Goal: Navigation & Orientation: Find specific page/section

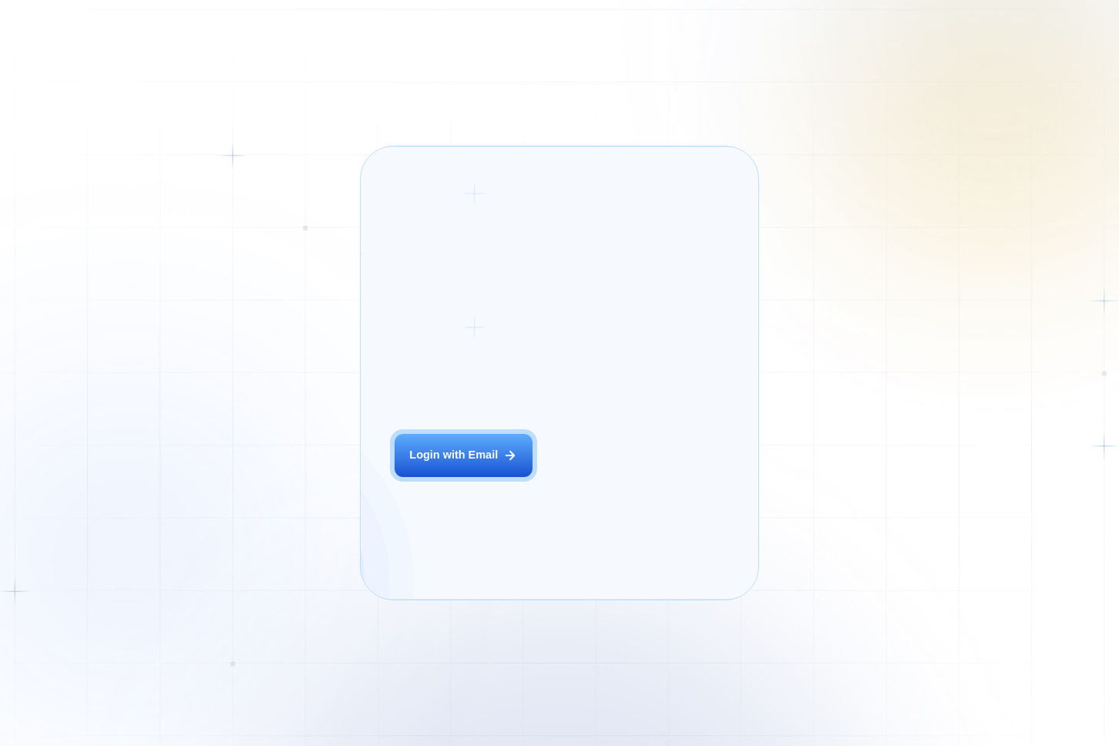
click at [527, 485] on div "Login ‍ Welcome to GigRadar. AI Business Manager for Agencies Login with Email" at bounding box center [482, 372] width 208 height 419
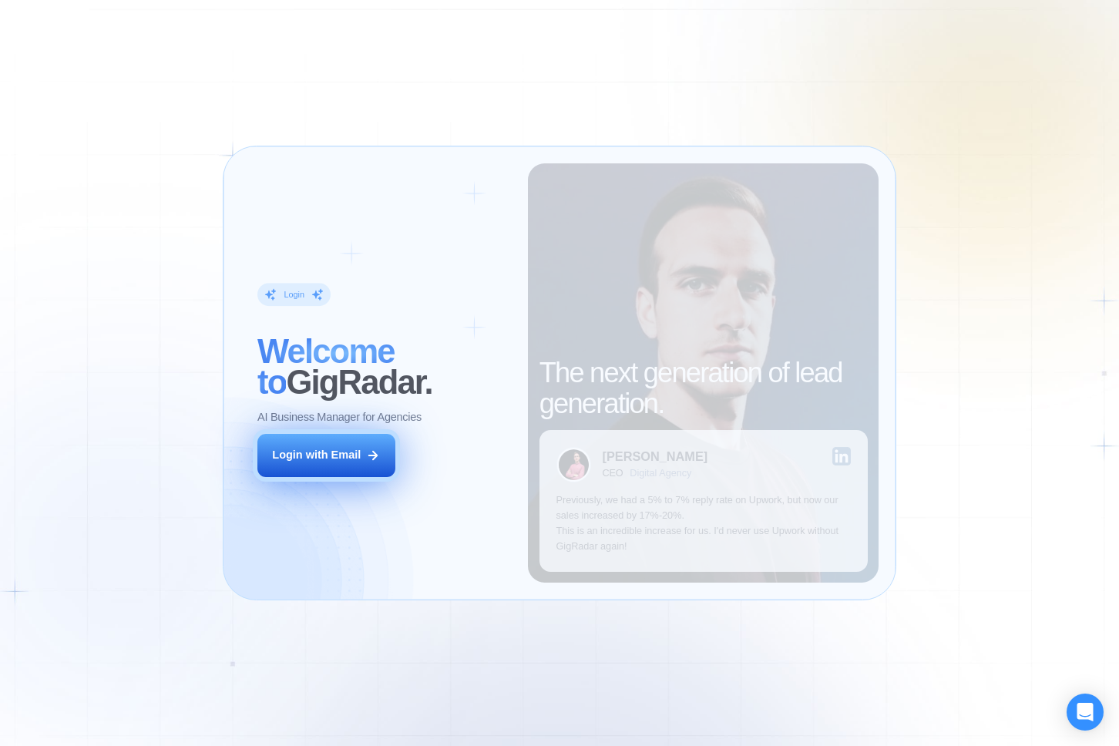
click at [370, 442] on button "Login with Email" at bounding box center [326, 455] width 139 height 43
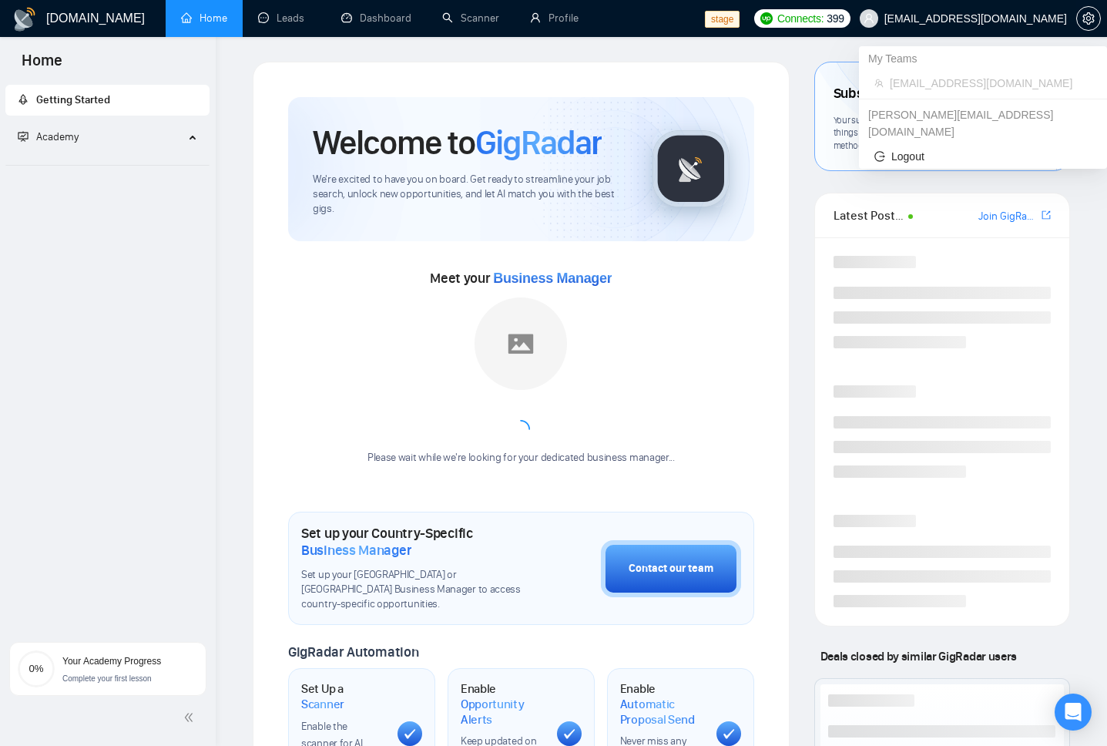
click at [991, 18] on span "workwiseupworkgency@gmail.com" at bounding box center [976, 18] width 183 height 0
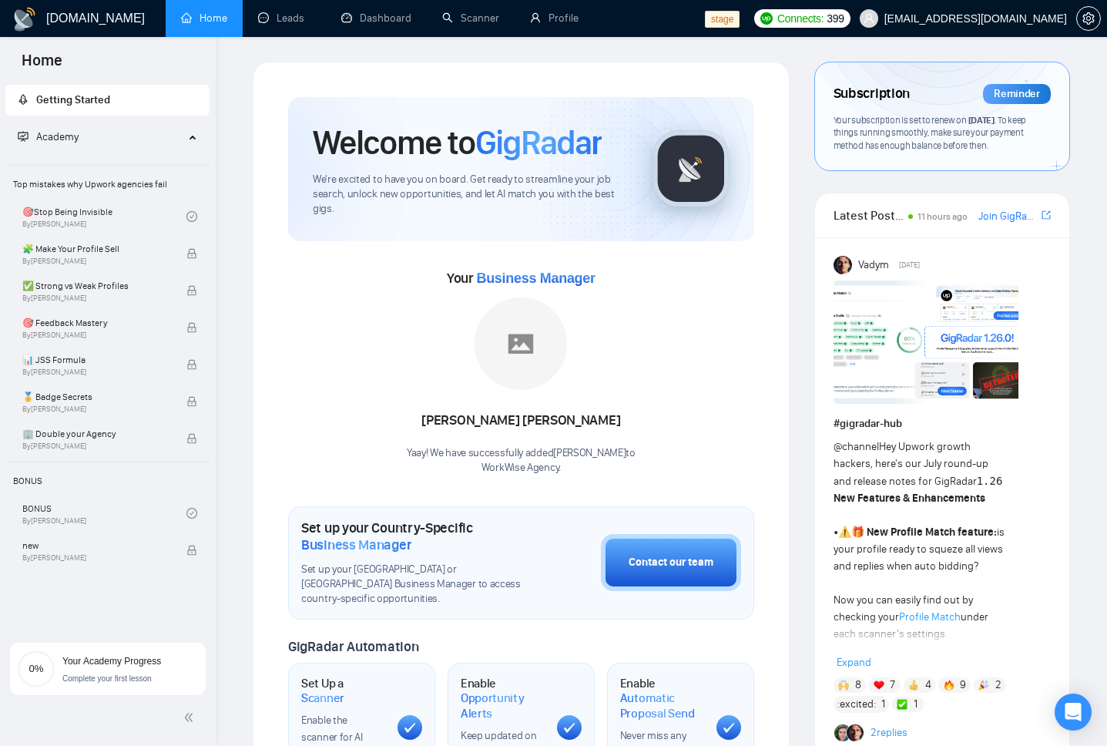
click at [927, 18] on span "workwiseupworkgency@gmail.com" at bounding box center [976, 18] width 183 height 0
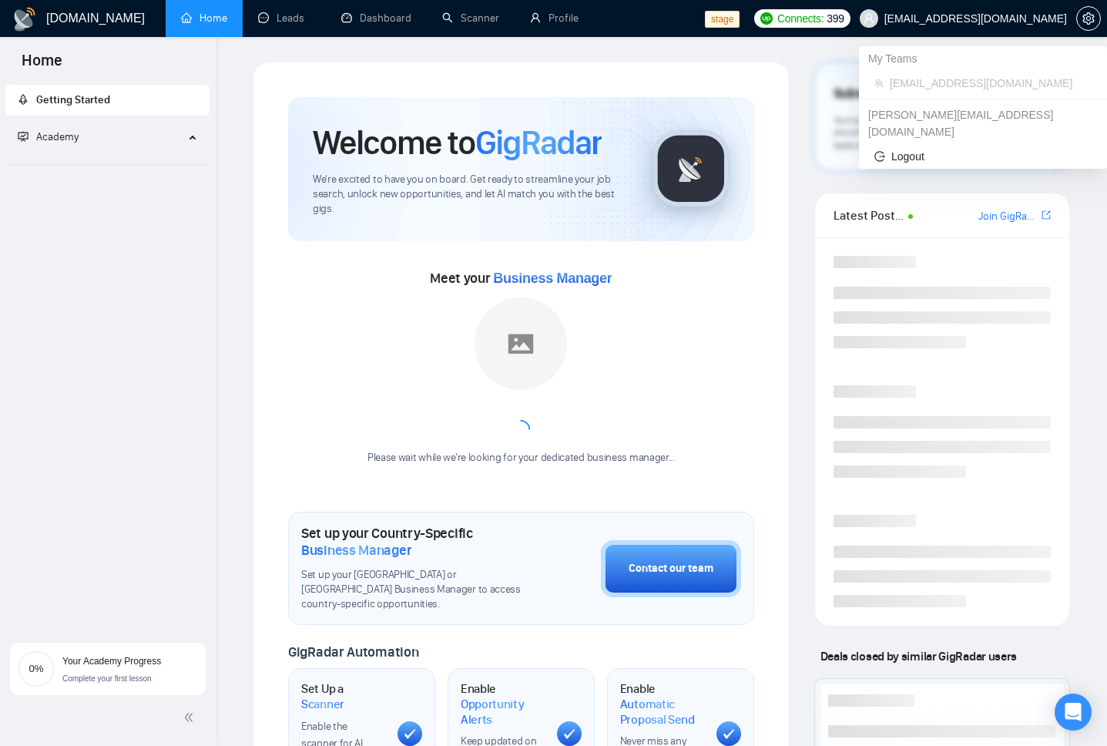
click at [958, 18] on span "workwiseupworkgency@gmail.com" at bounding box center [976, 18] width 183 height 0
